Goal: Transaction & Acquisition: Purchase product/service

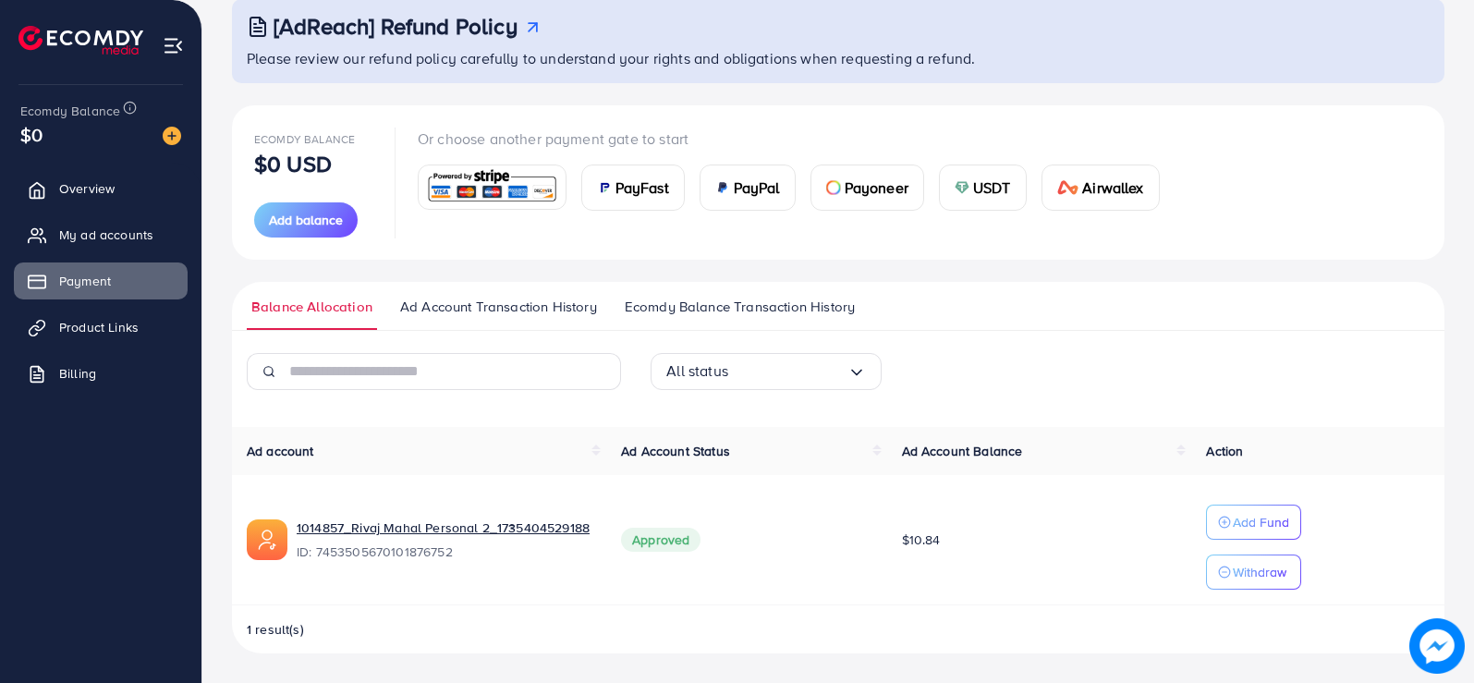
scroll to position [116, 0]
click at [87, 194] on span "Overview" at bounding box center [91, 188] width 55 height 18
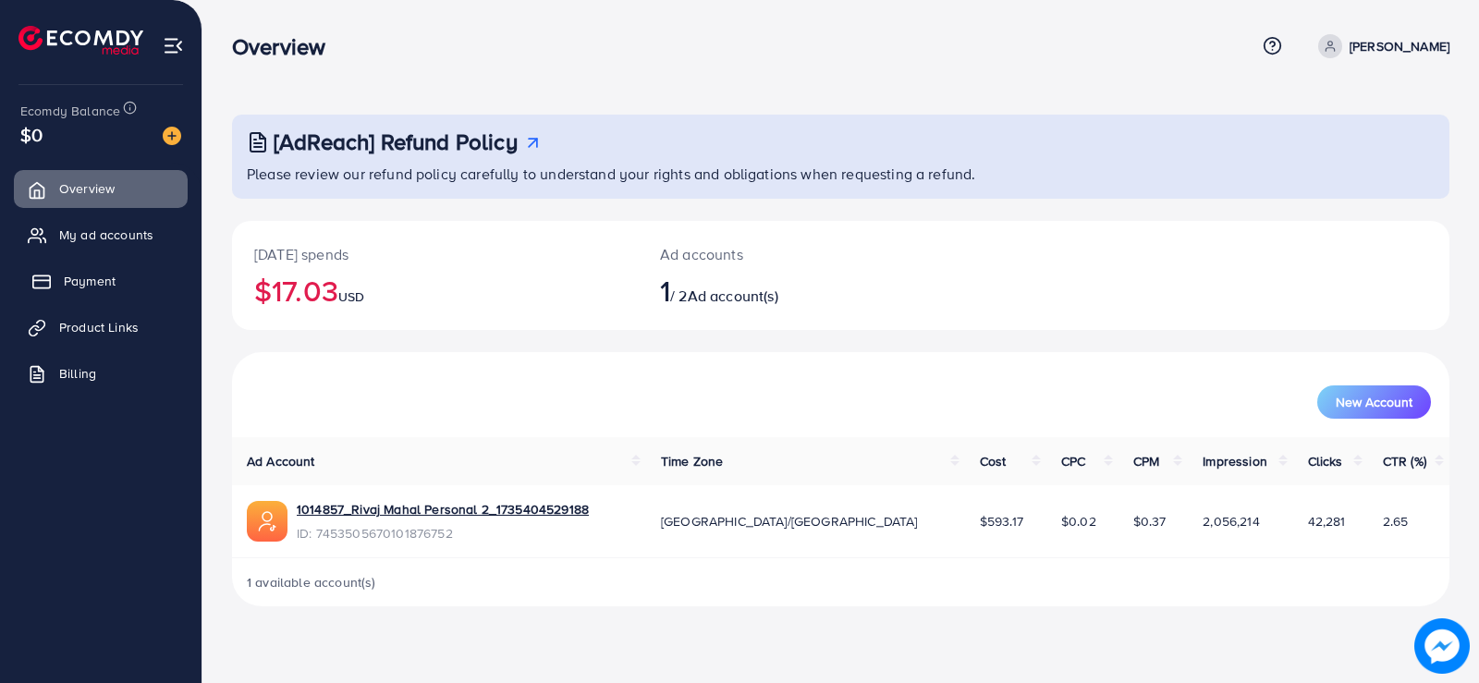
click at [109, 280] on span "Payment" at bounding box center [90, 281] width 52 height 18
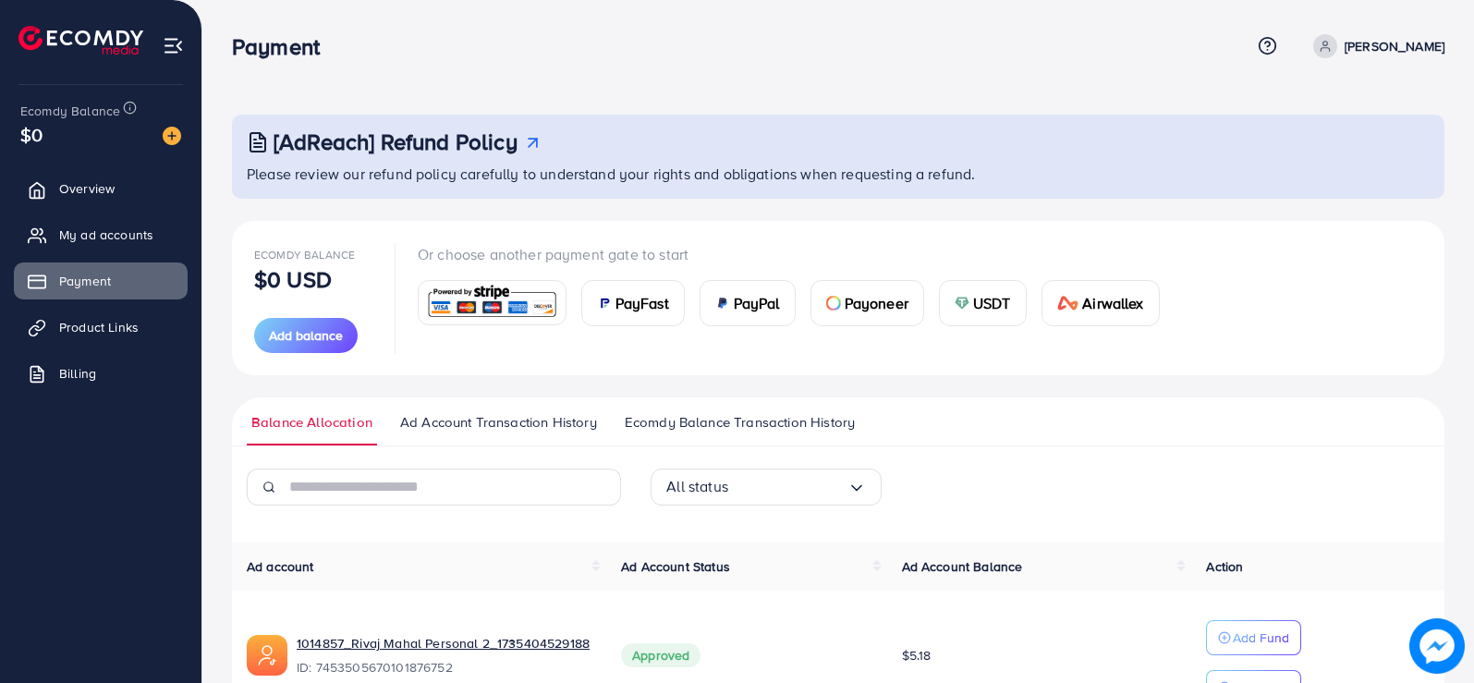
click at [623, 301] on span "PayFast" at bounding box center [643, 303] width 54 height 22
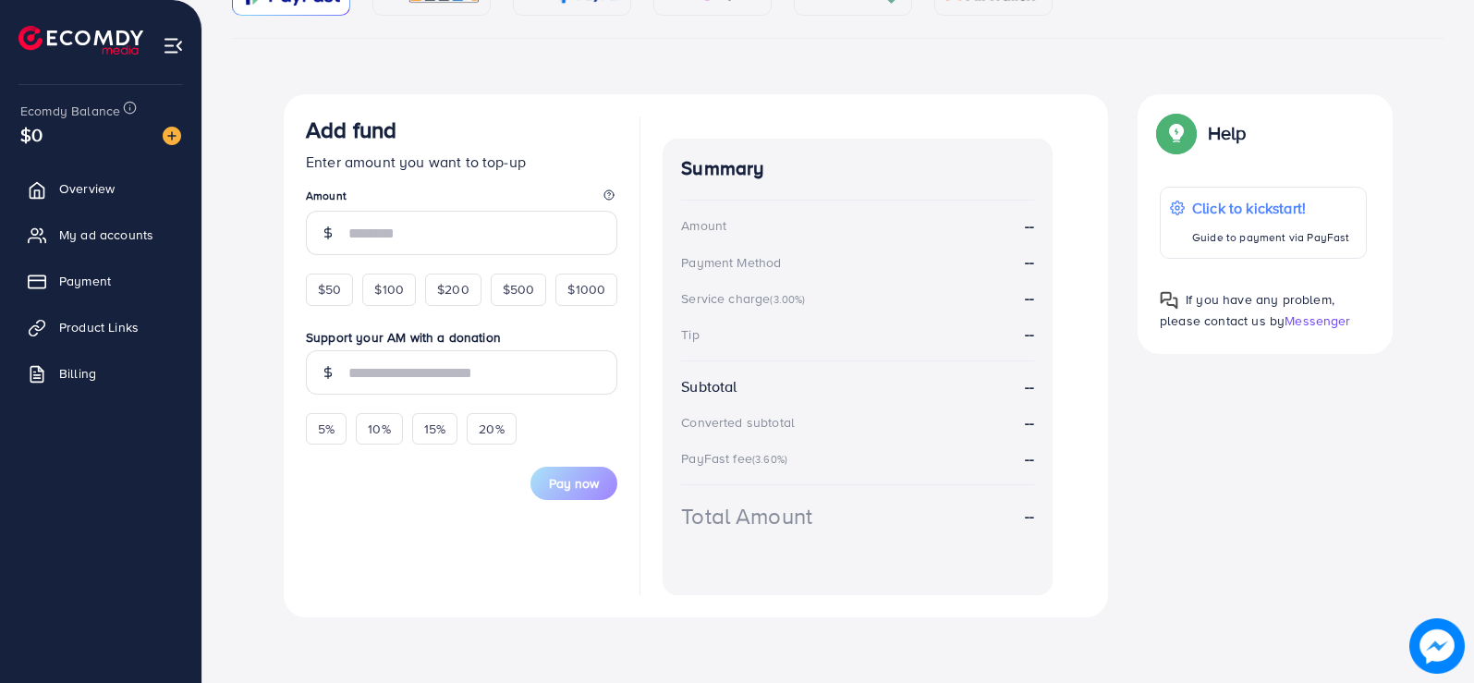
scroll to position [258, 0]
click at [494, 234] on input "number" at bounding box center [482, 232] width 269 height 44
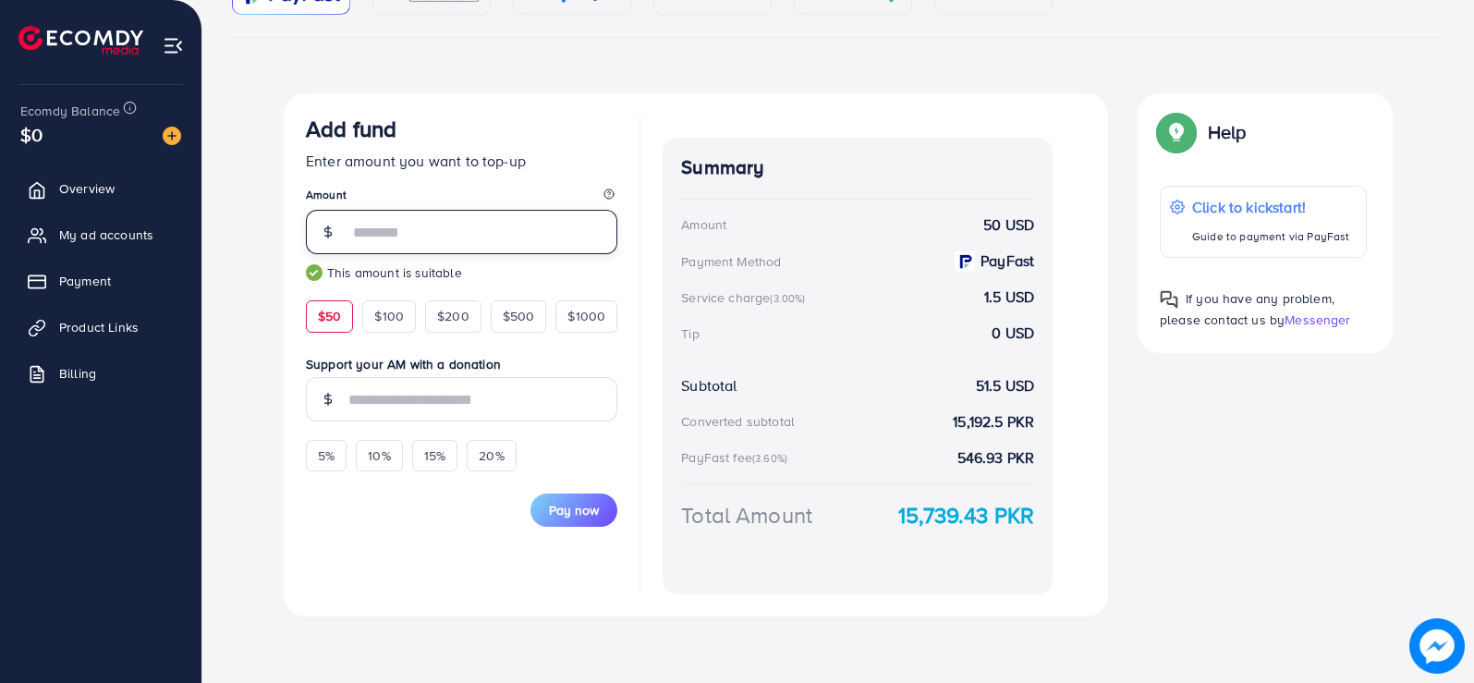
type input "**"
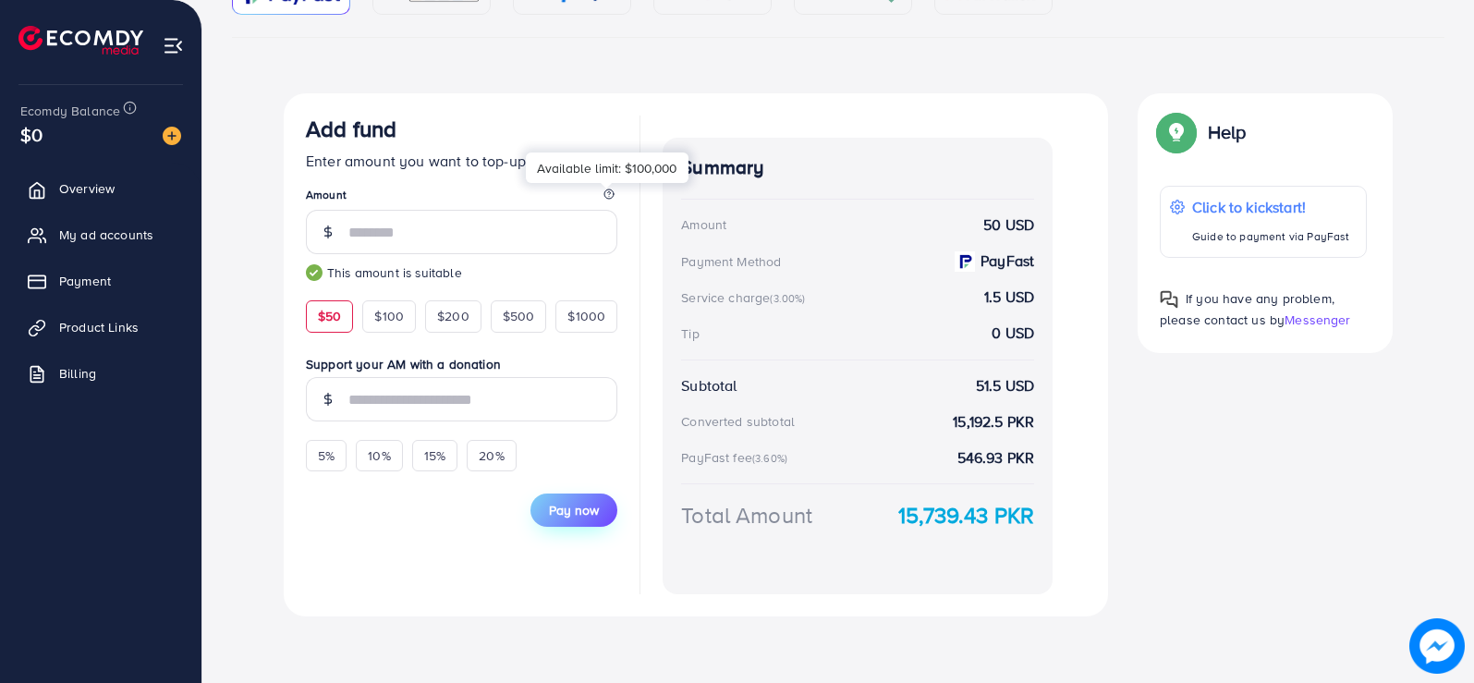
click at [567, 519] on span "Pay now" at bounding box center [574, 510] width 50 height 18
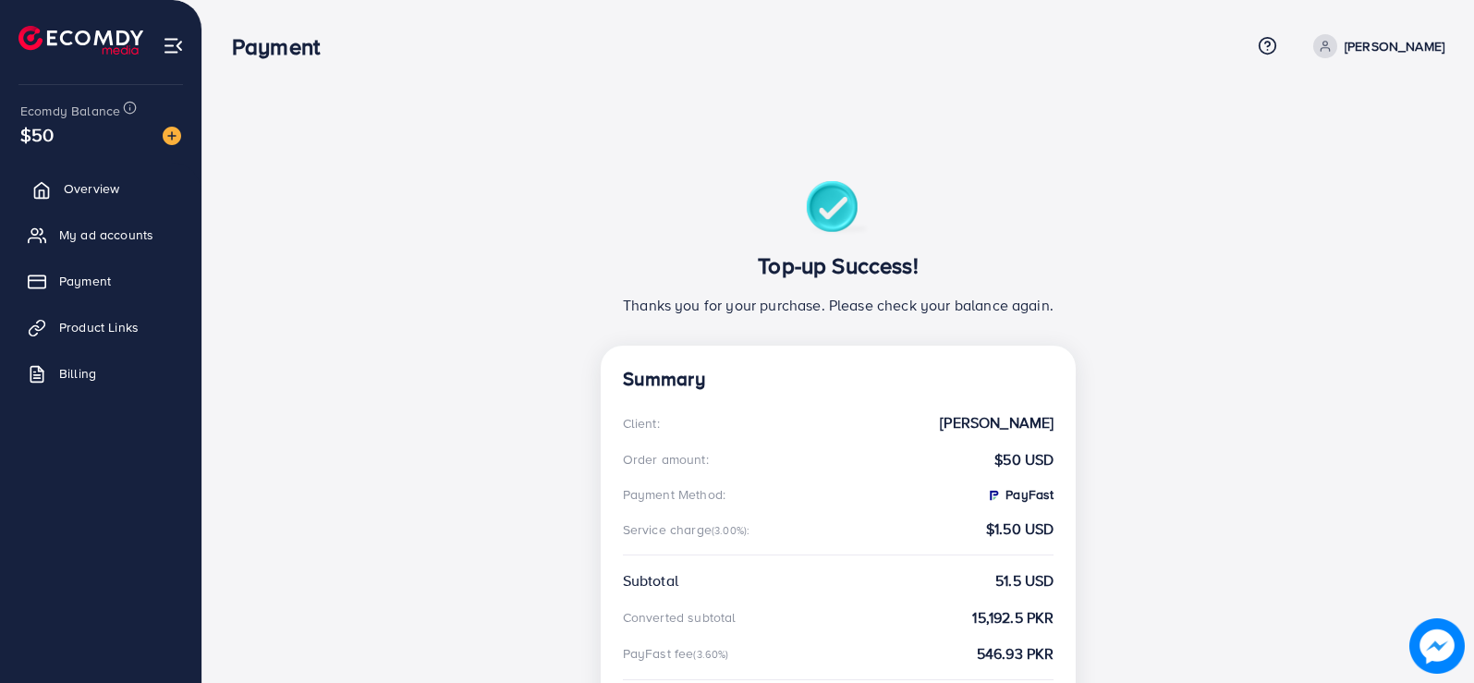
click at [90, 196] on span "Overview" at bounding box center [91, 188] width 55 height 18
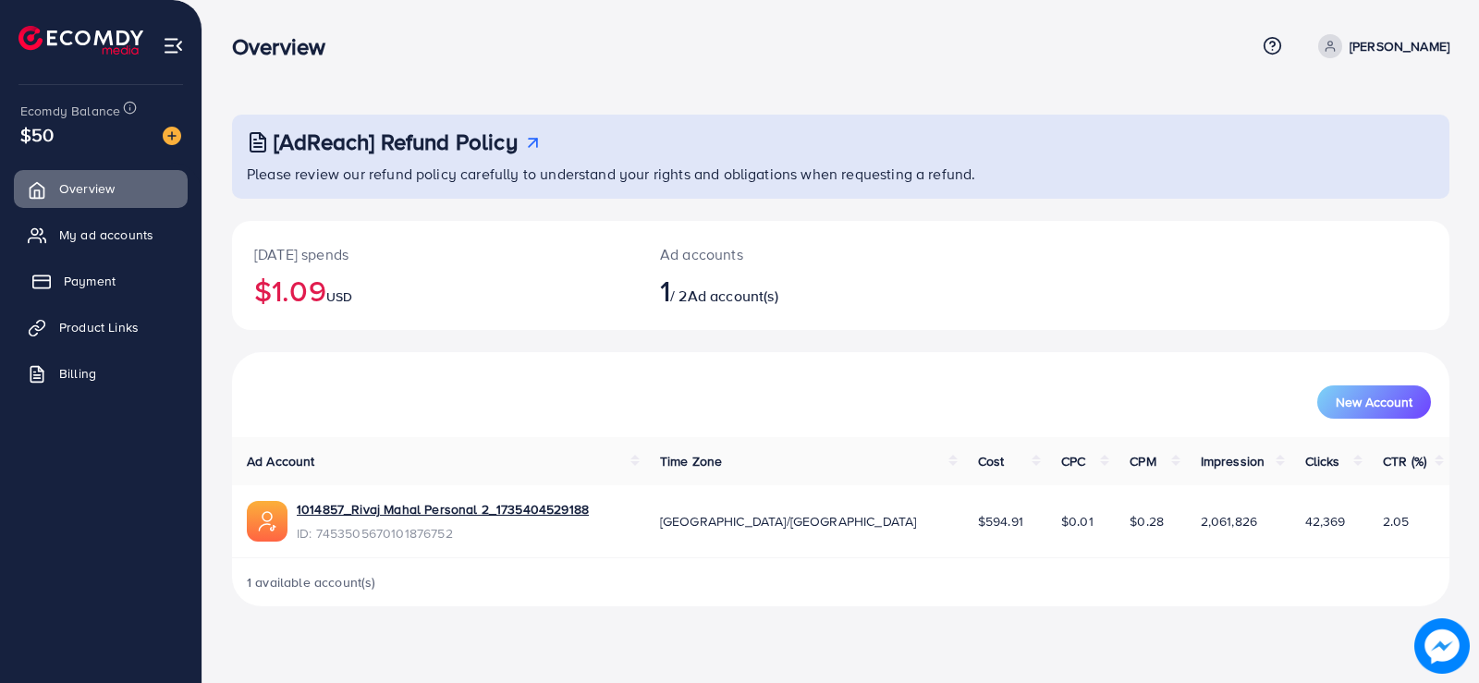
click at [89, 280] on span "Payment" at bounding box center [90, 281] width 52 height 18
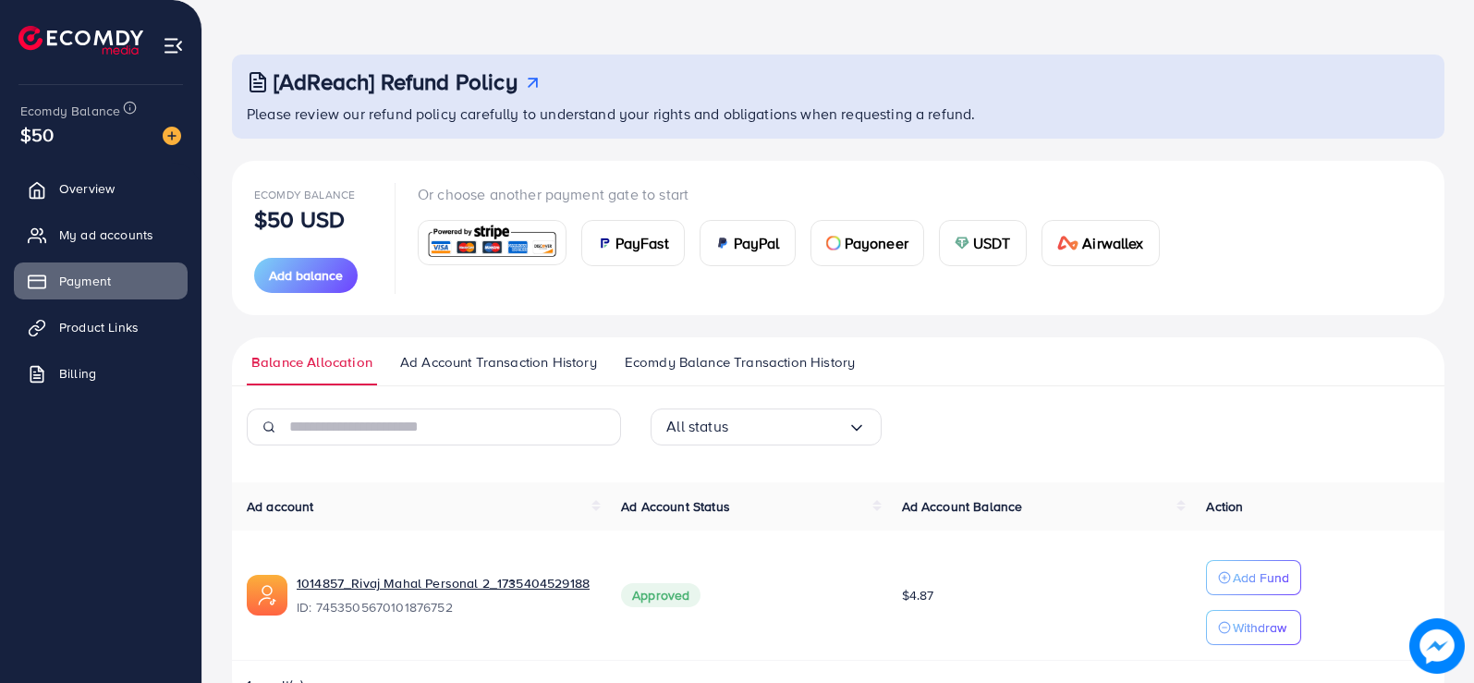
scroll to position [116, 0]
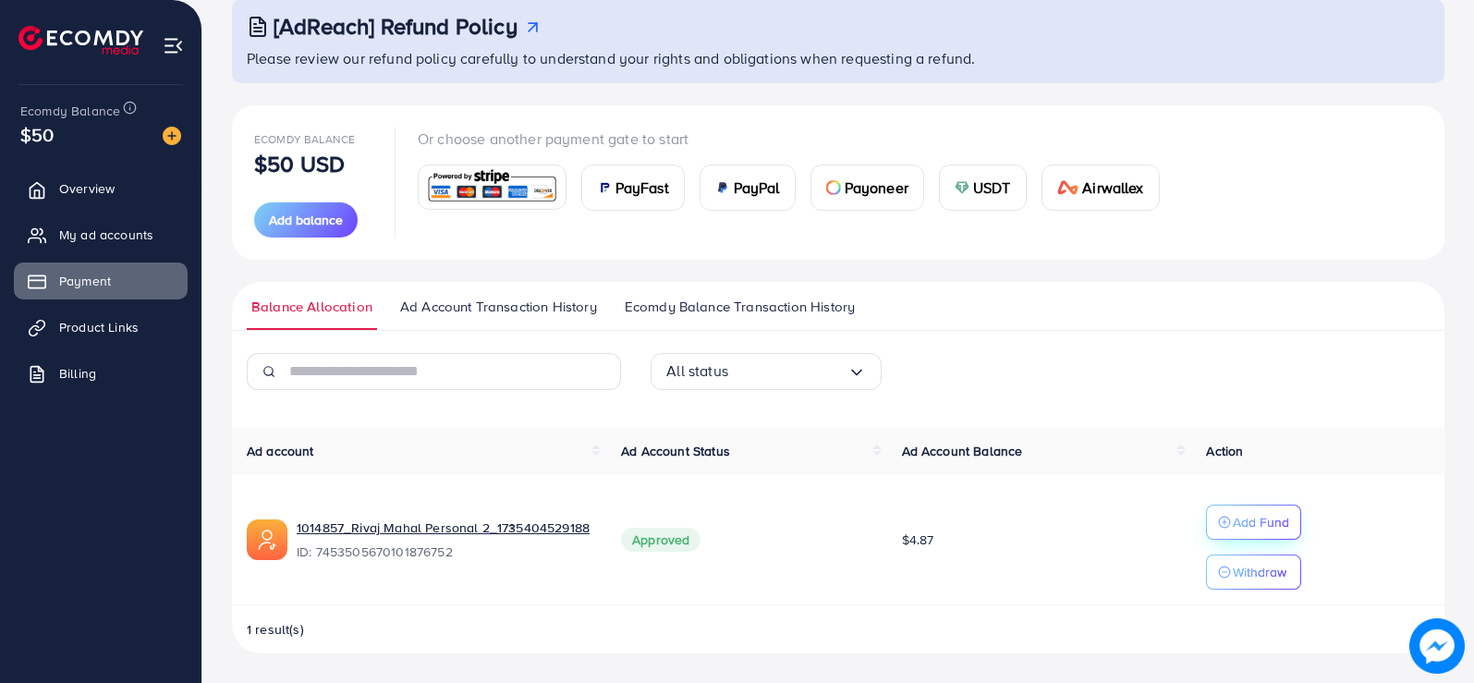
click at [1261, 513] on p "Add Fund" at bounding box center [1261, 522] width 56 height 22
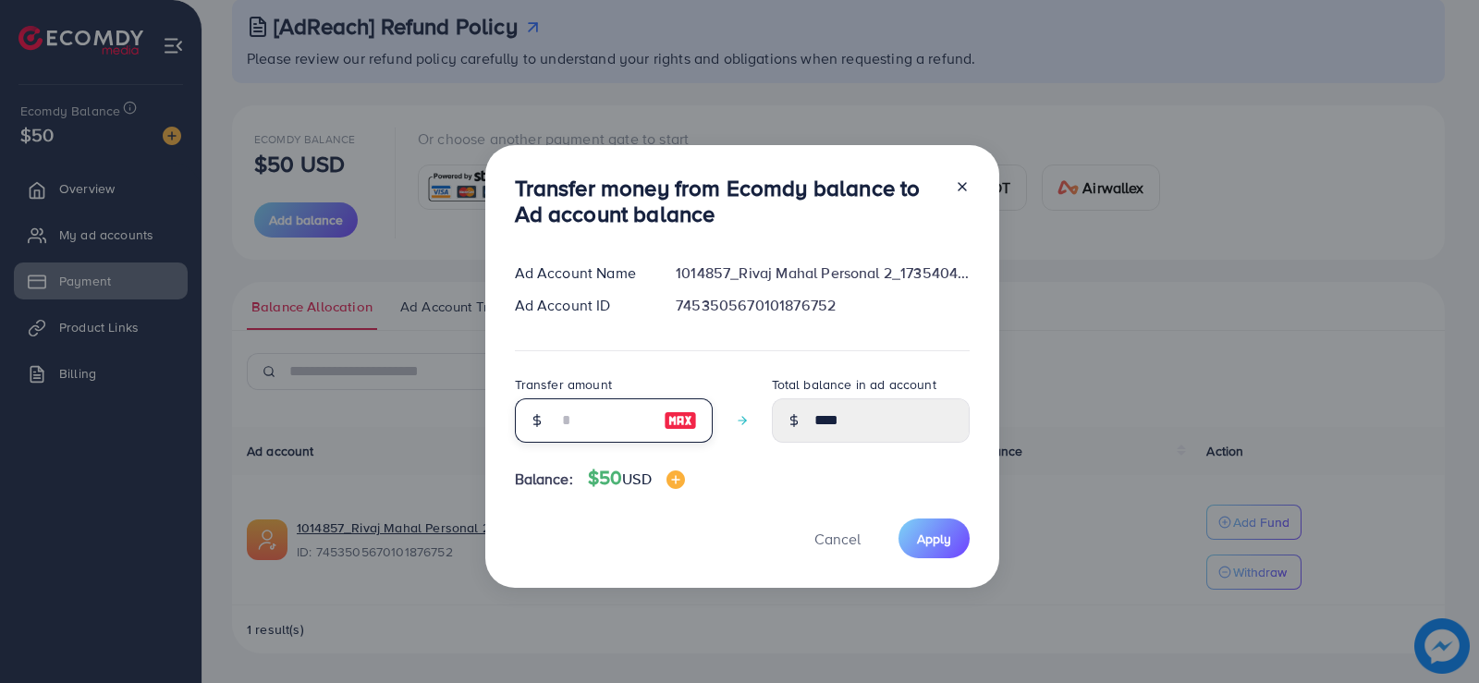
click at [599, 423] on input "number" at bounding box center [603, 420] width 92 height 44
type input "*"
type input "****"
type input "**"
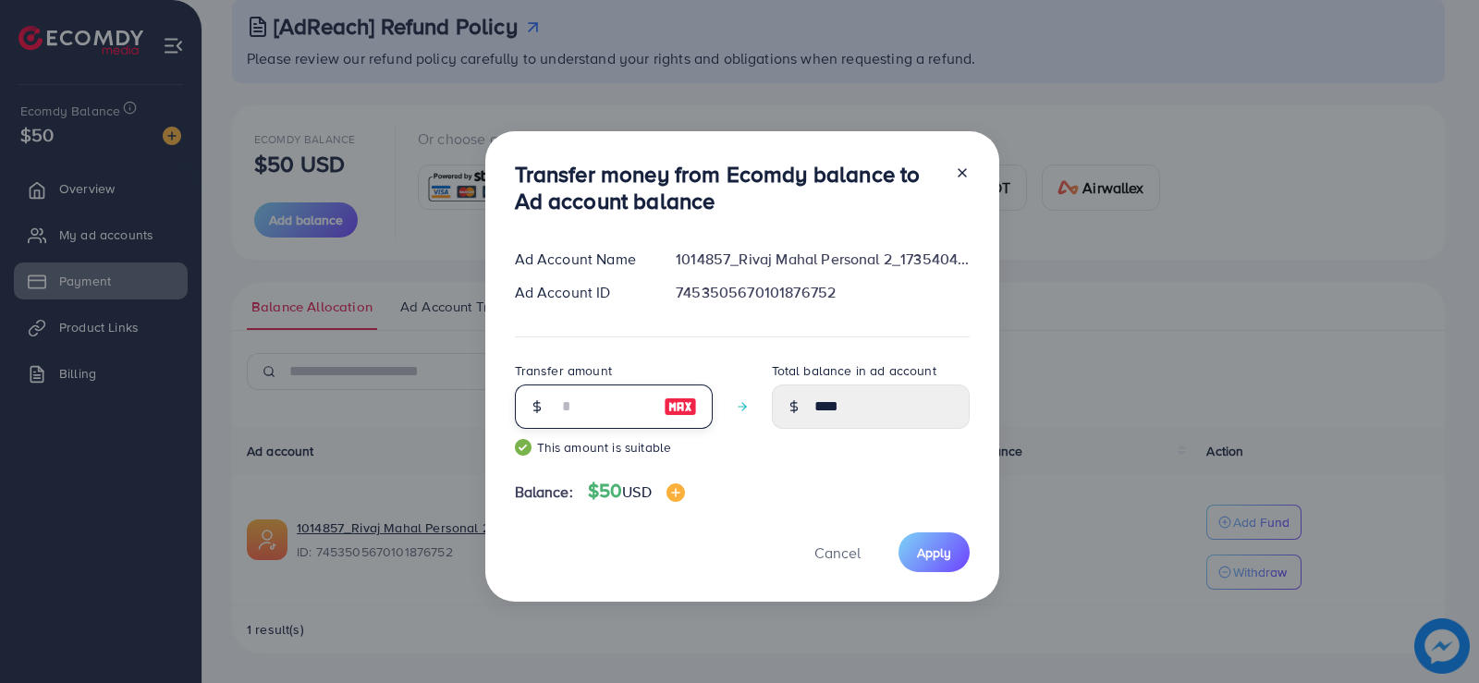
type input "*****"
type input "**"
click at [922, 547] on span "Apply" at bounding box center [934, 553] width 34 height 18
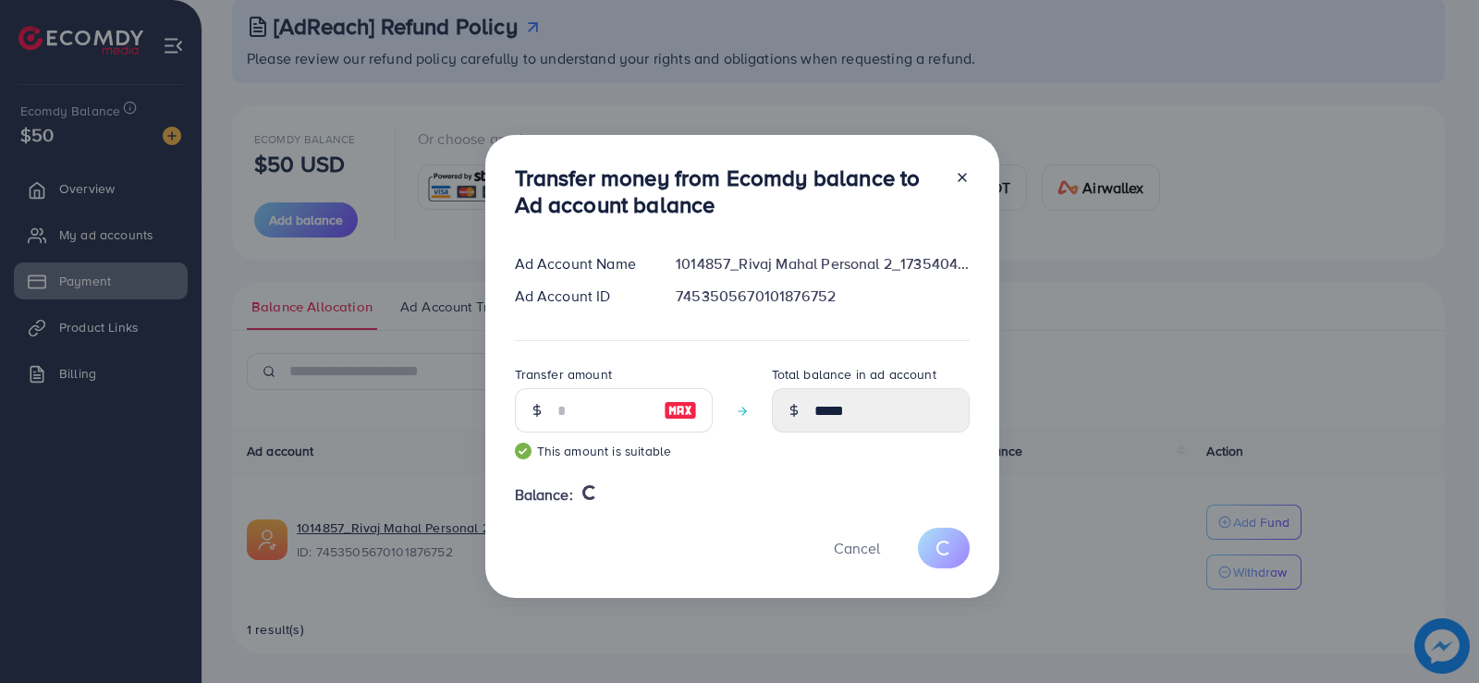
type input "****"
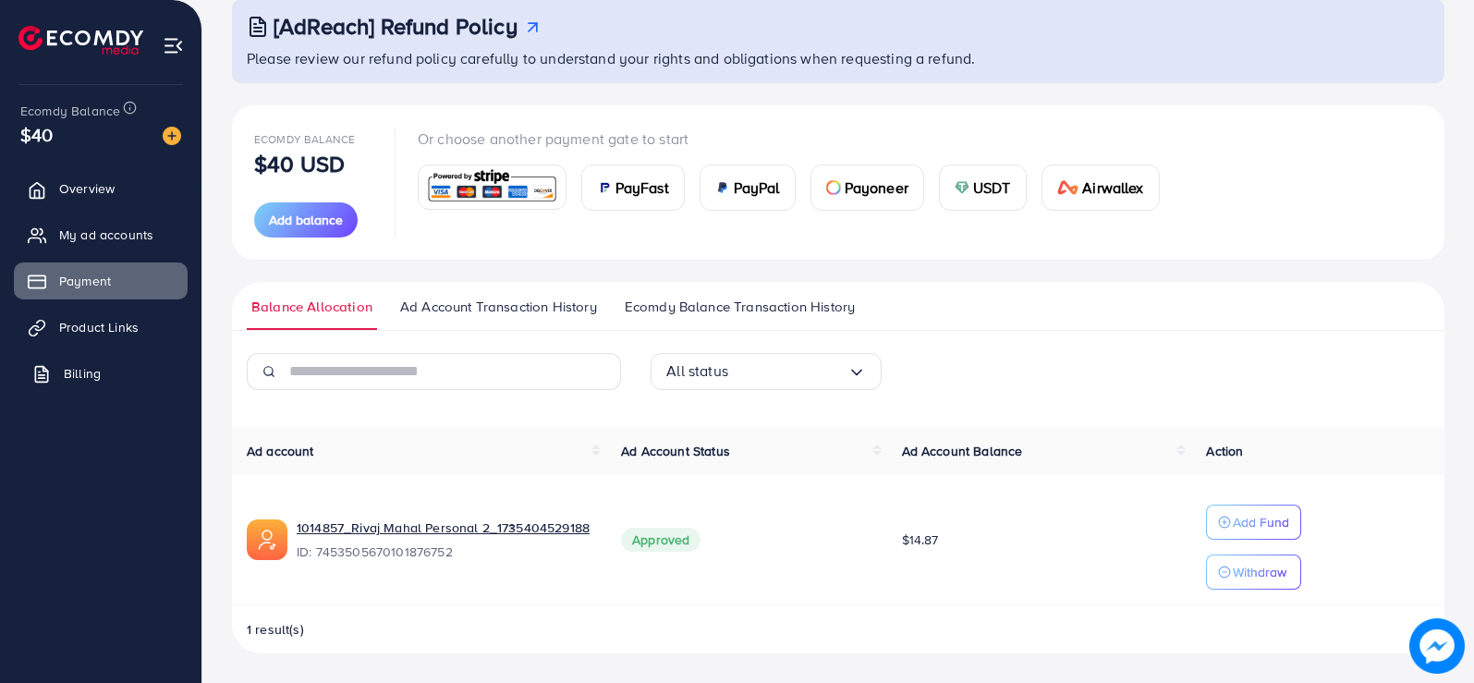
click at [96, 392] on link "Billing" at bounding box center [101, 373] width 174 height 37
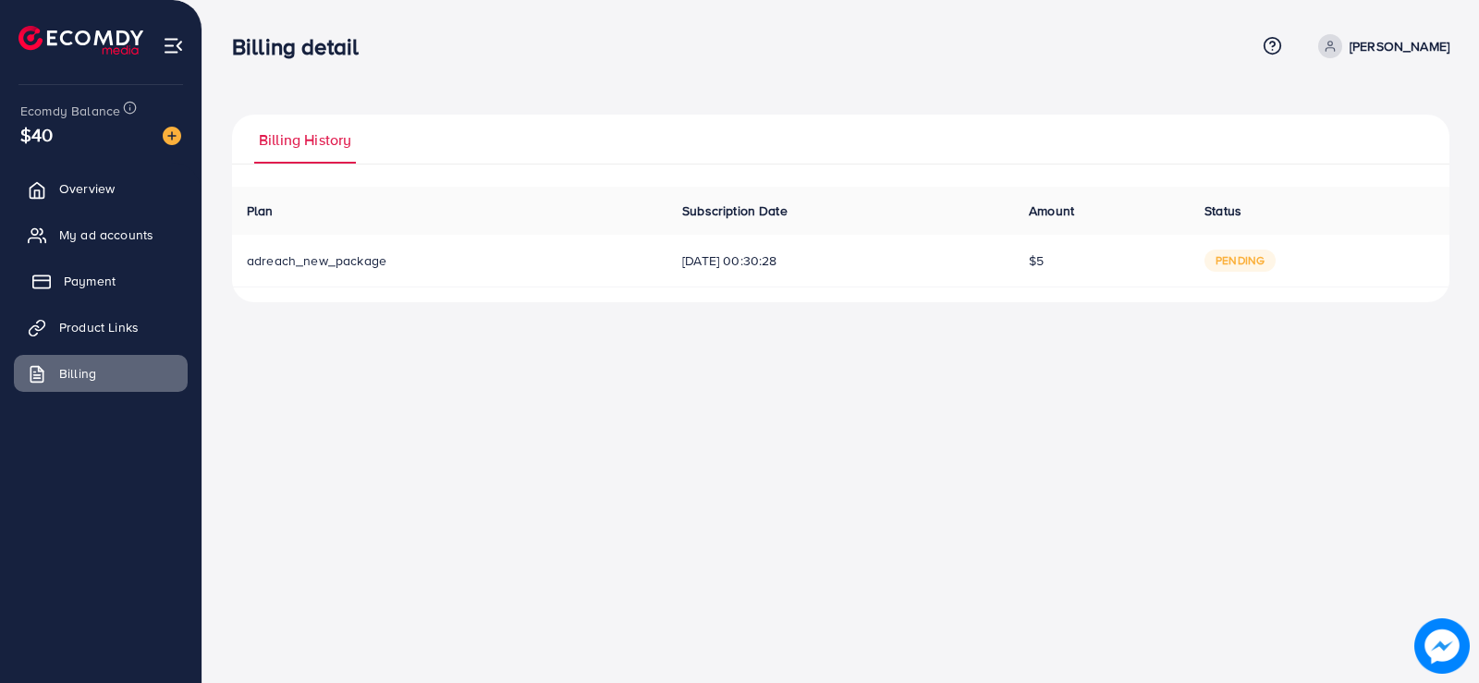
click at [94, 287] on span "Payment" at bounding box center [90, 281] width 52 height 18
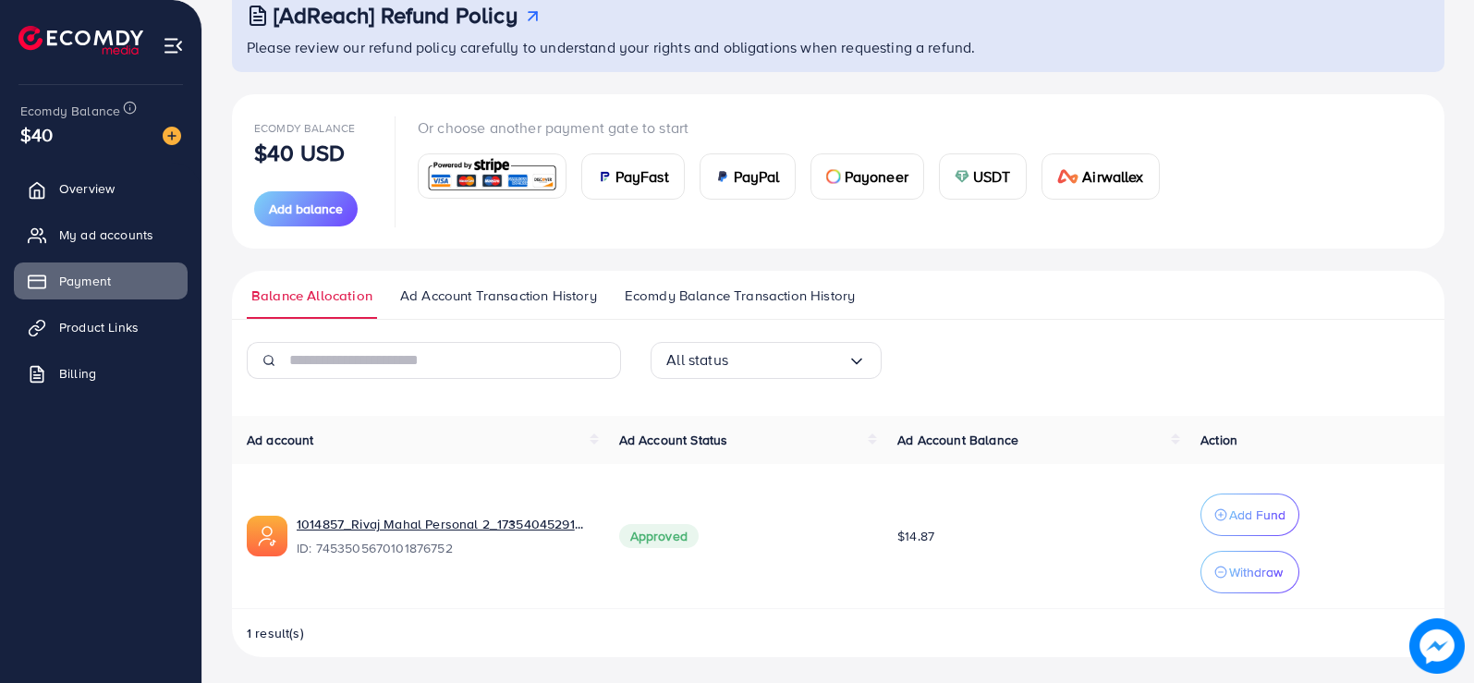
scroll to position [130, 0]
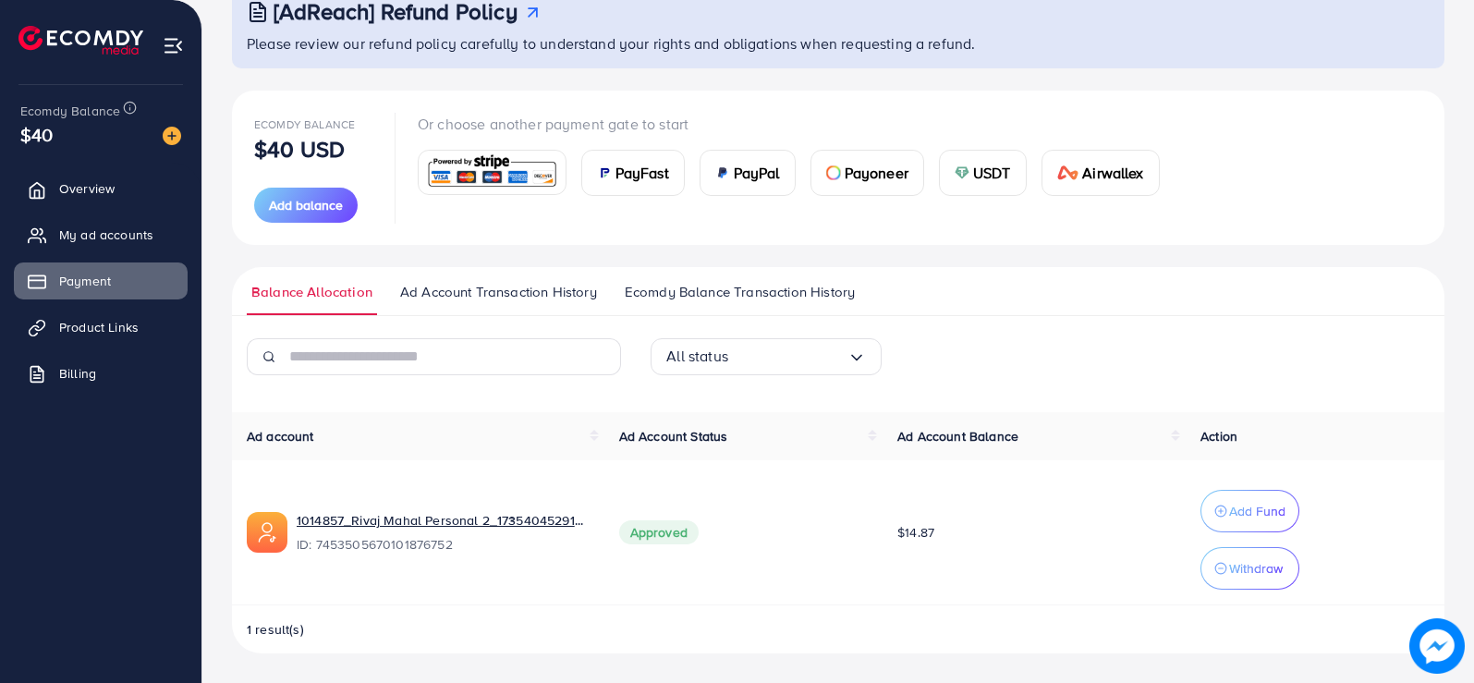
click at [506, 296] on span "Ad Account Transaction History" at bounding box center [498, 292] width 197 height 20
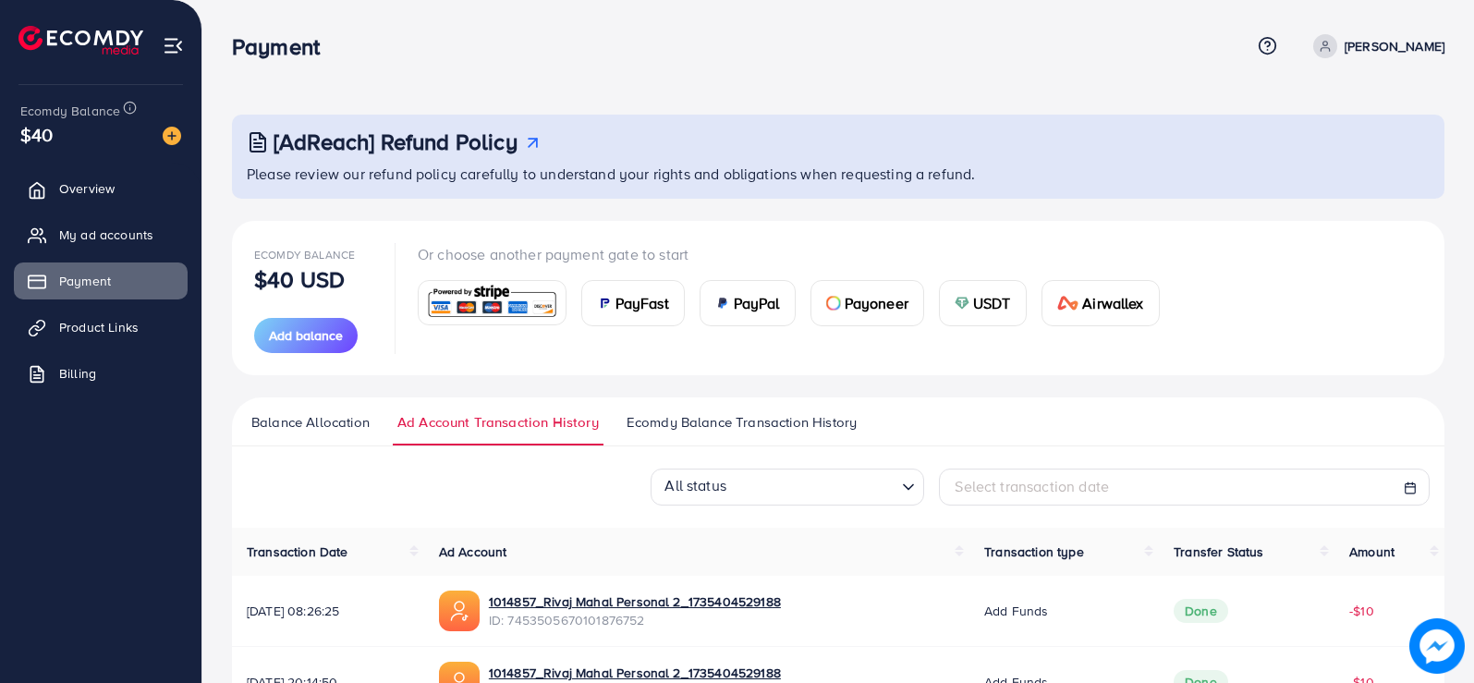
click at [715, 426] on span "Ecomdy Balance Transaction History" at bounding box center [742, 422] width 230 height 20
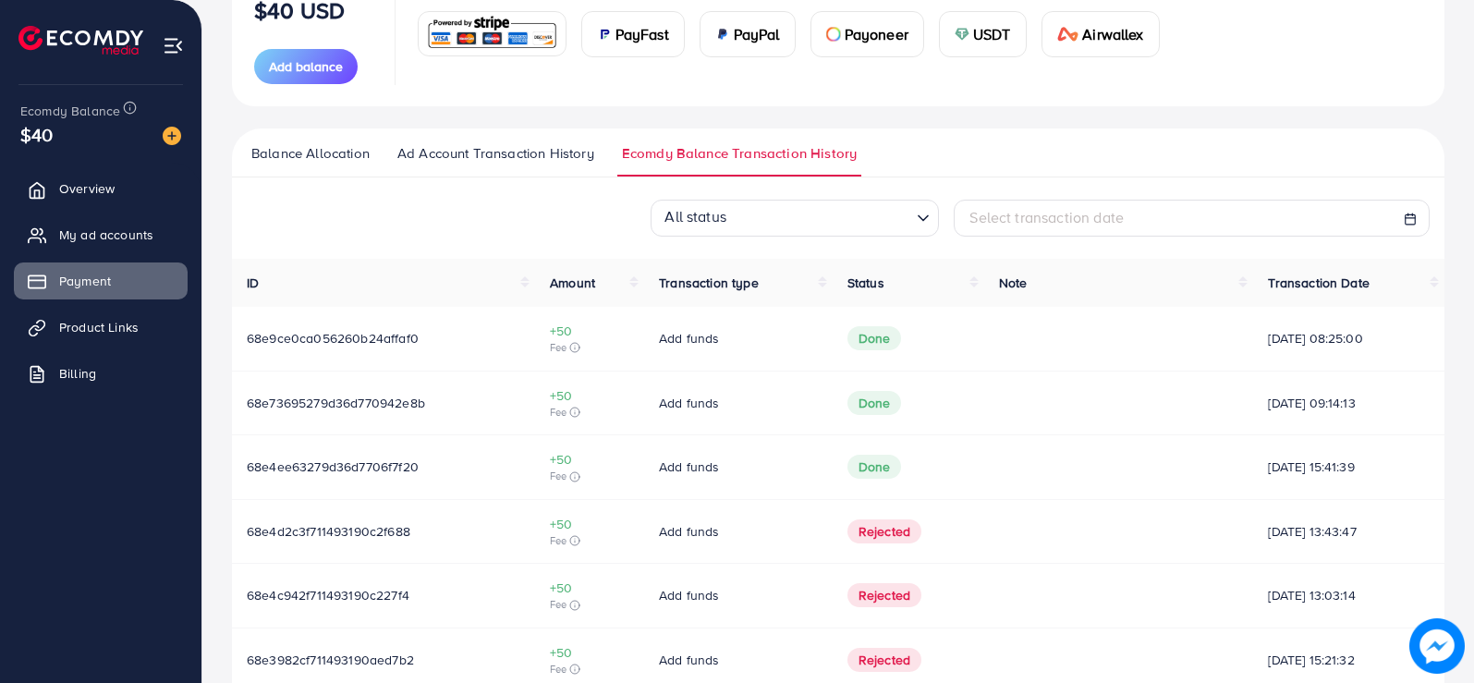
scroll to position [259, 0]
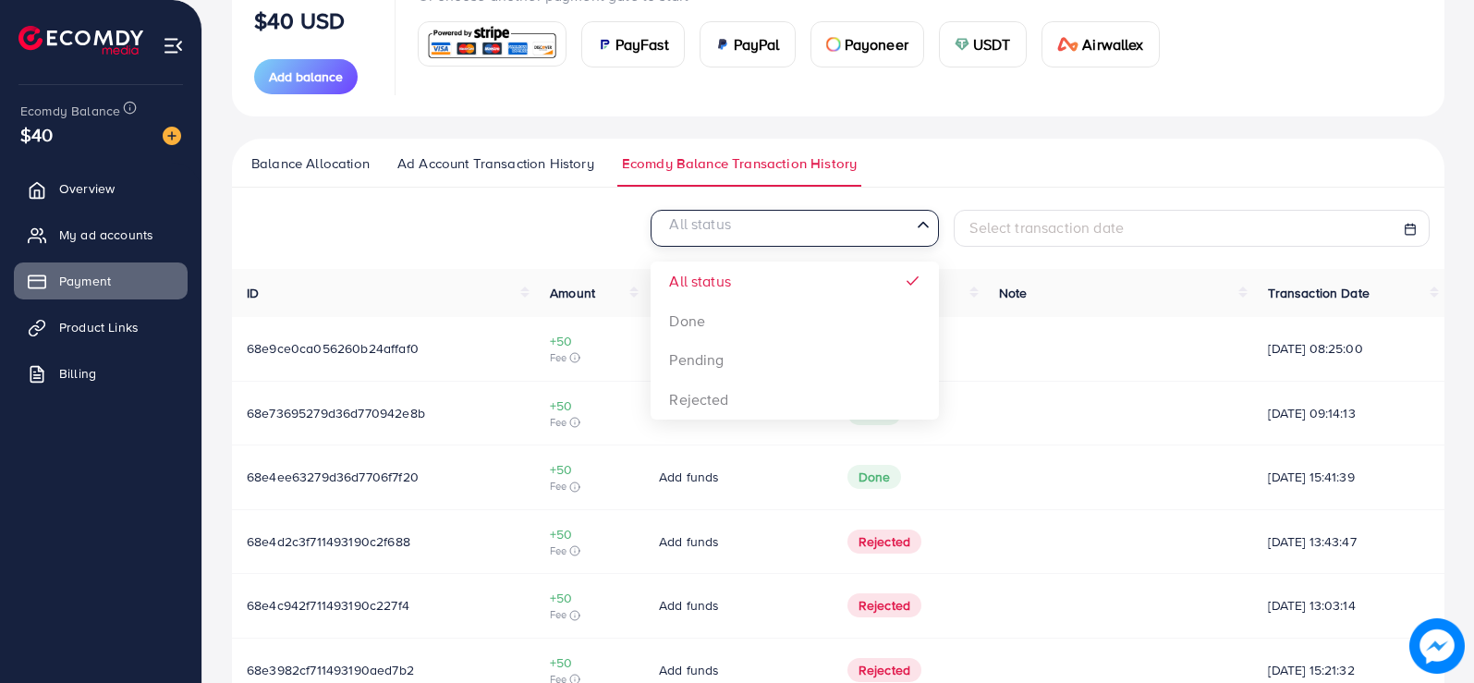
click at [927, 230] on icon "Search for option" at bounding box center [923, 224] width 18 height 18
click at [683, 321] on div "All status Loading... All status Done Pending Rejected Select transaction date …" at bounding box center [838, 616] width 1213 height 813
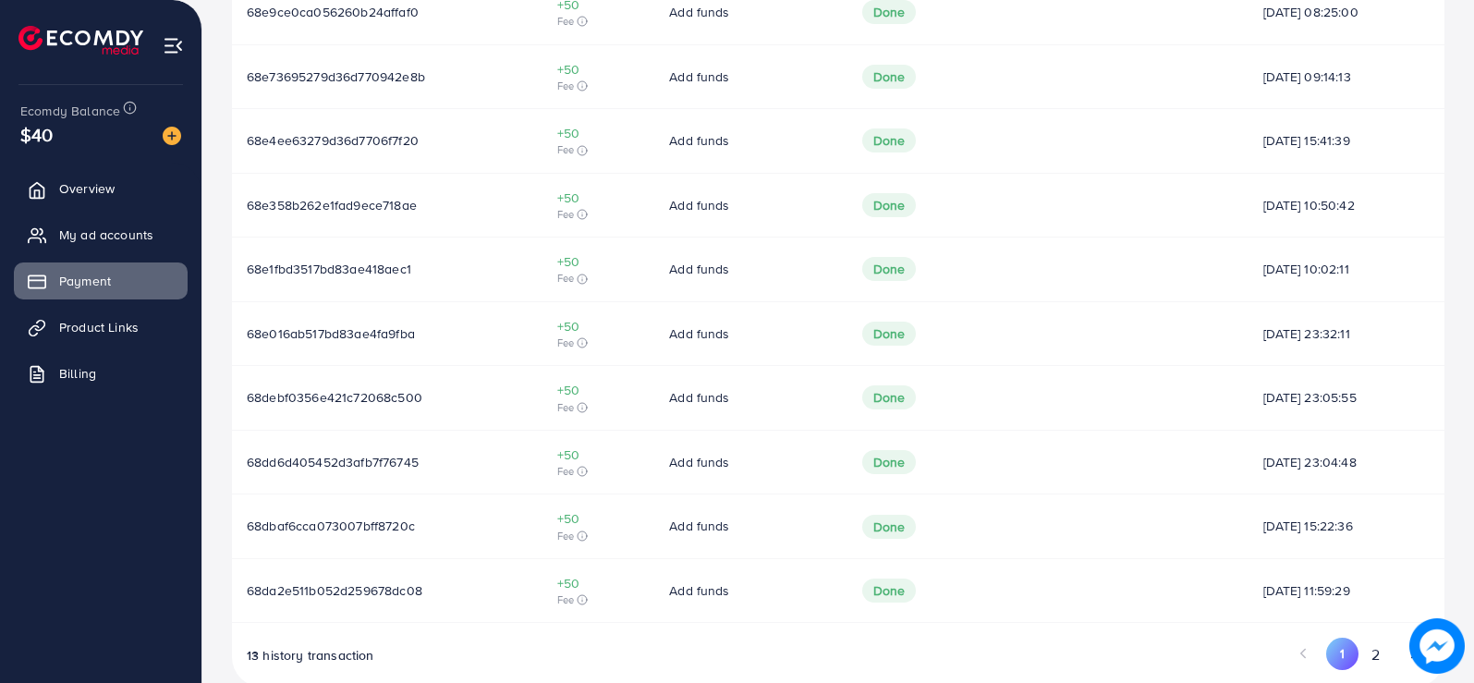
scroll to position [629, 0]
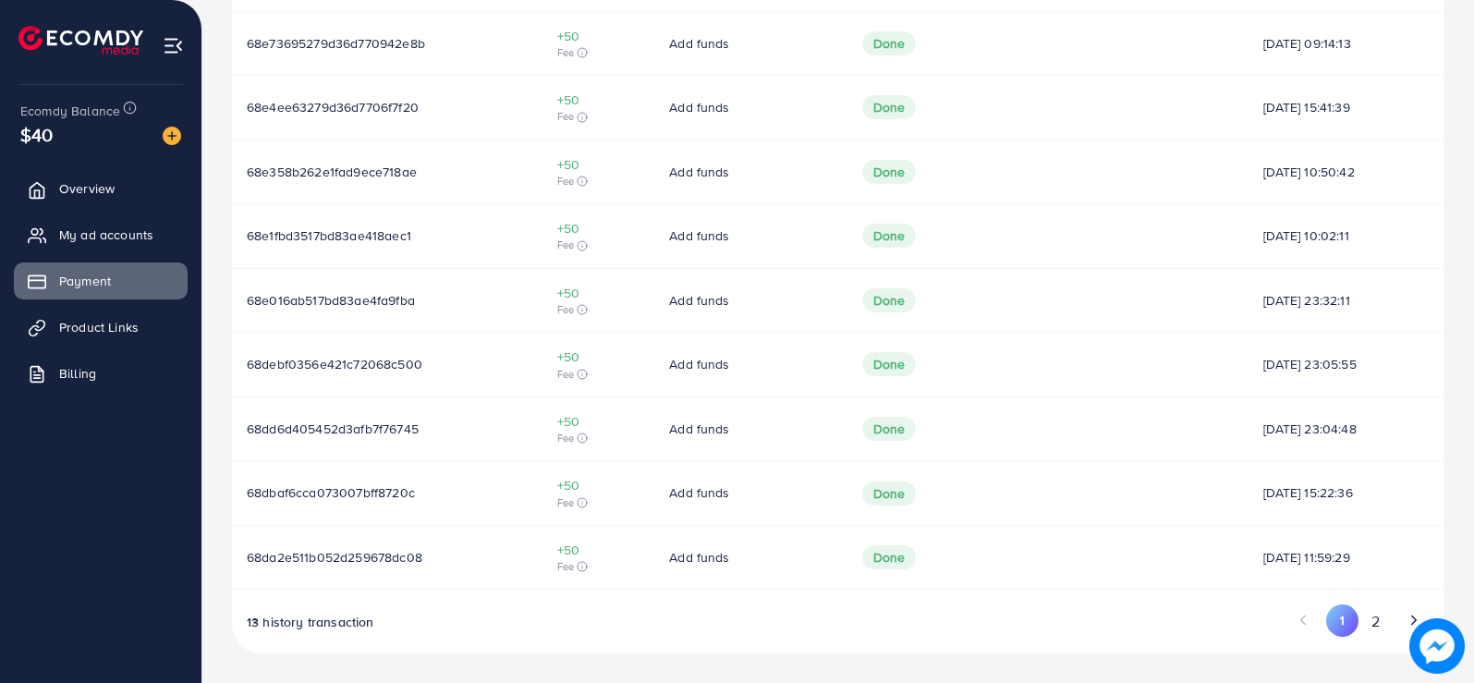
click at [1411, 620] on icon "Go to next page" at bounding box center [1414, 620] width 17 height 17
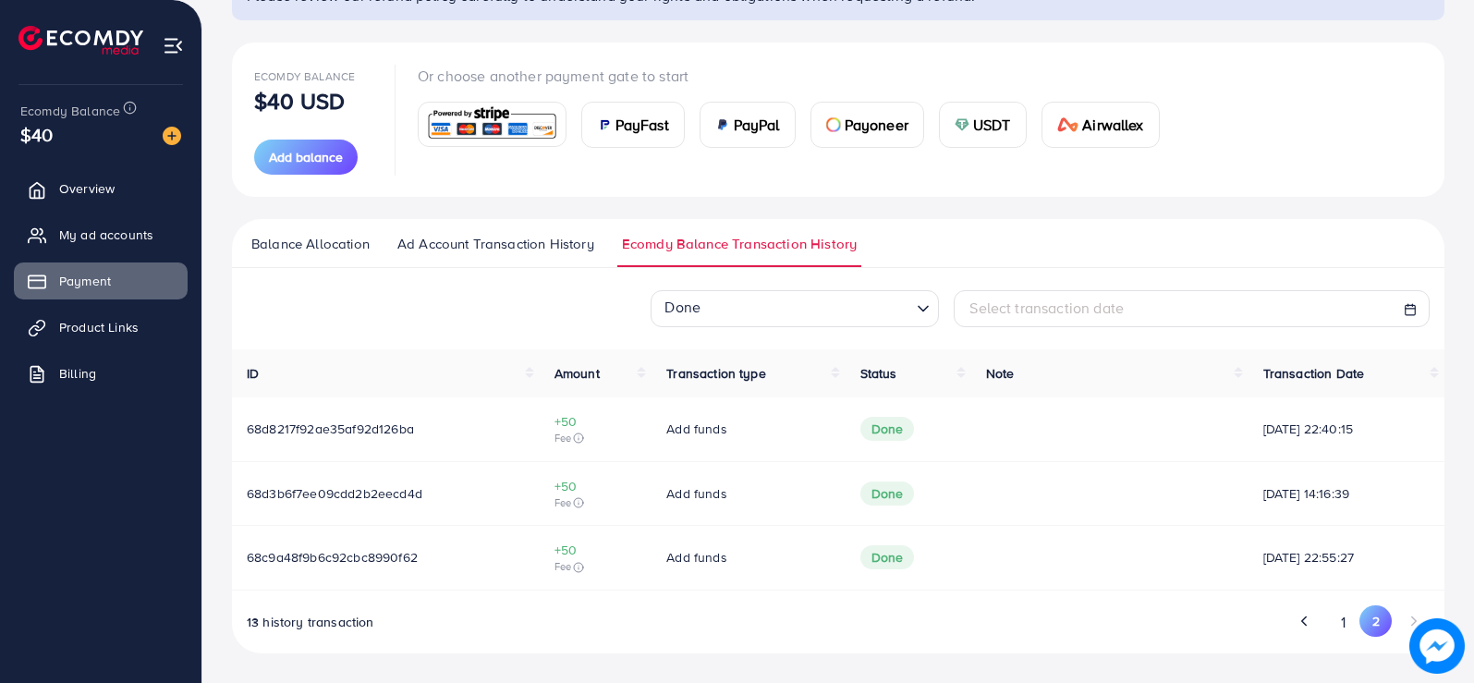
scroll to position [178, 0]
click at [1310, 614] on icon "Go to previous page" at bounding box center [1304, 621] width 17 height 17
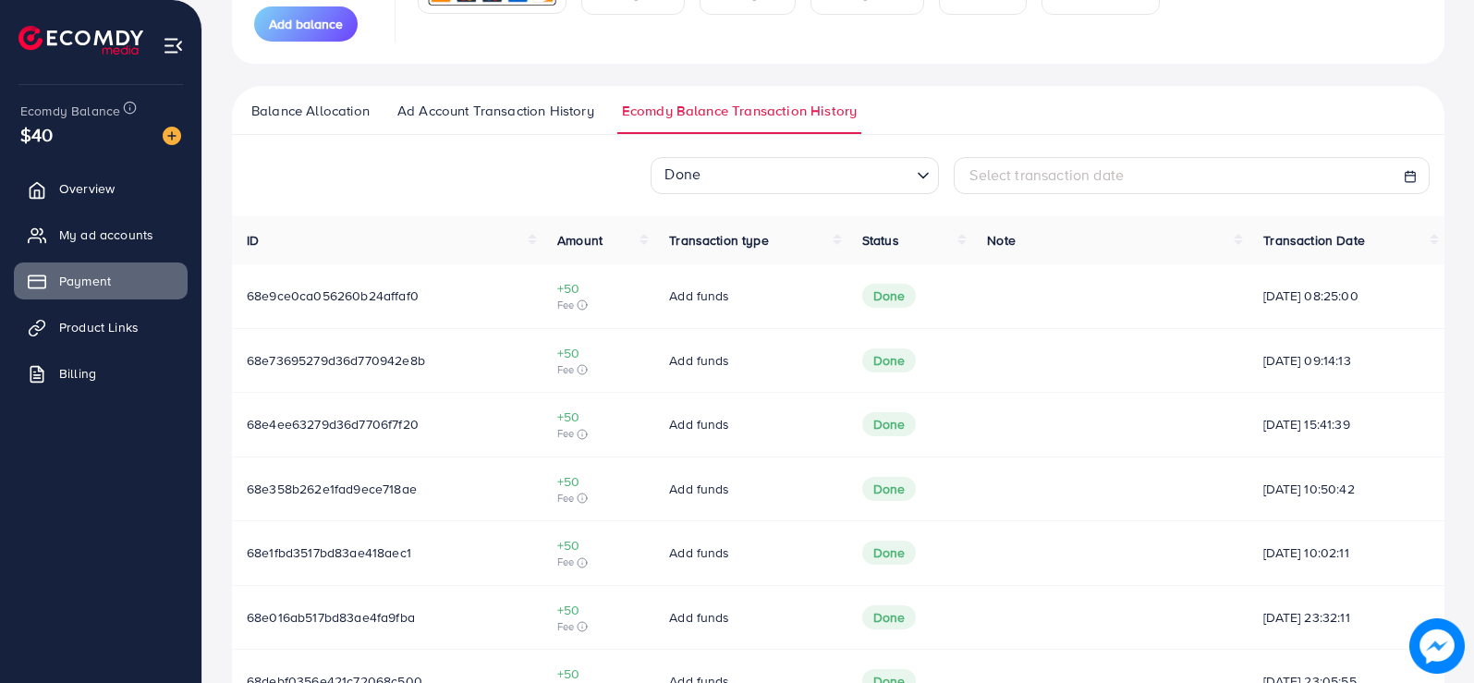
scroll to position [259, 0]
